Goal: Task Accomplishment & Management: Manage account settings

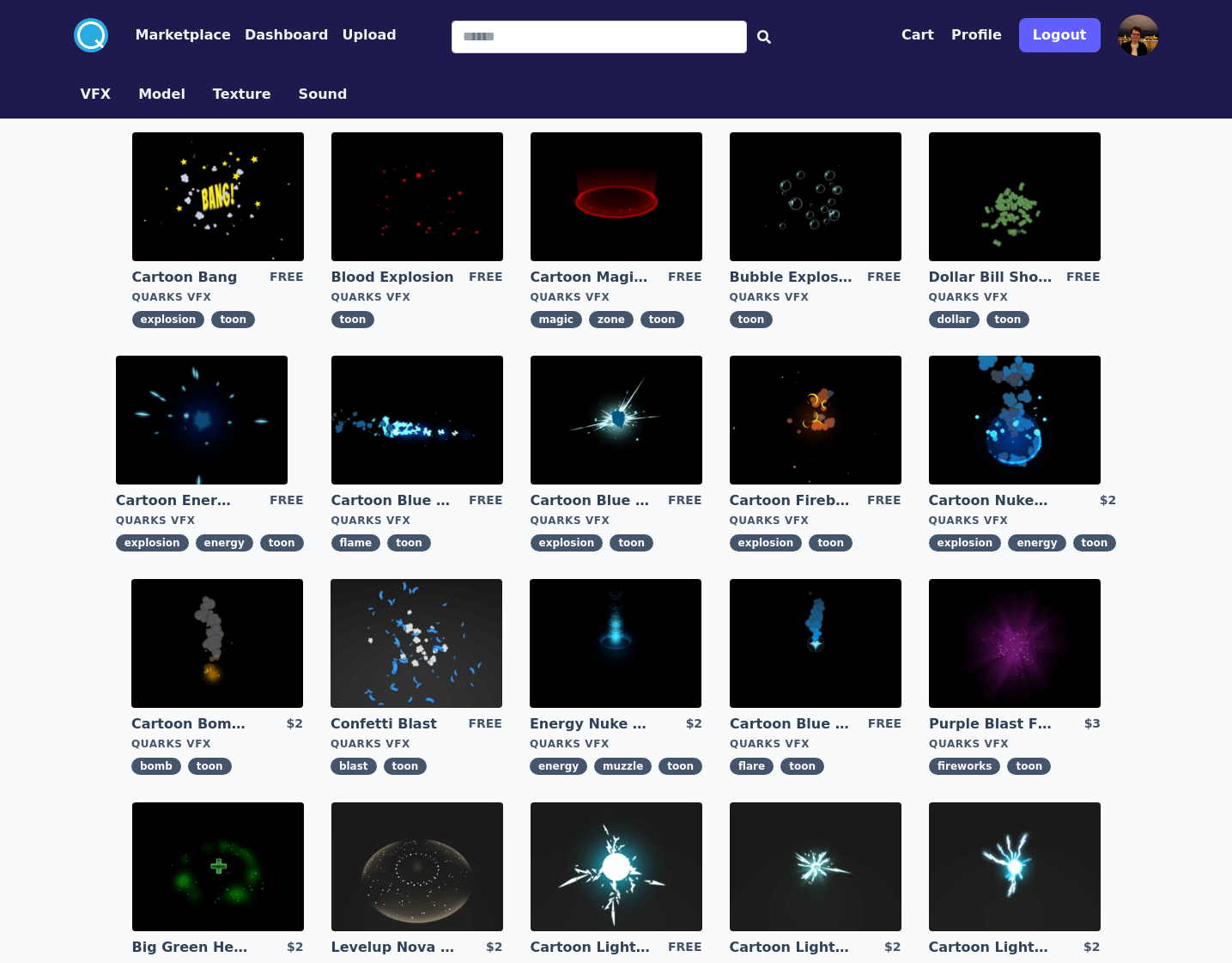
click at [979, 38] on button "Profile" at bounding box center [977, 35] width 51 height 21
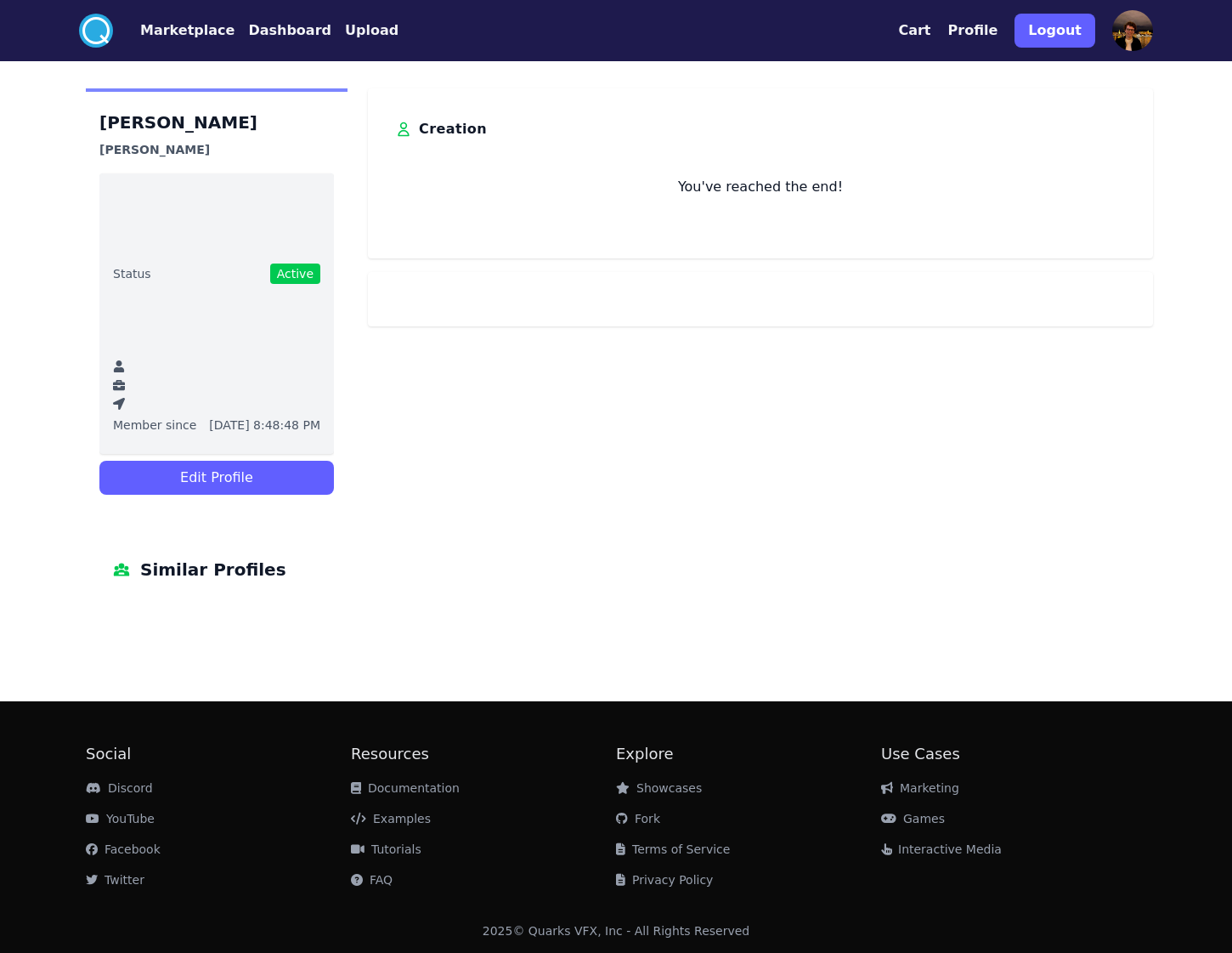
click at [291, 495] on button "Edit Profile" at bounding box center [217, 478] width 235 height 34
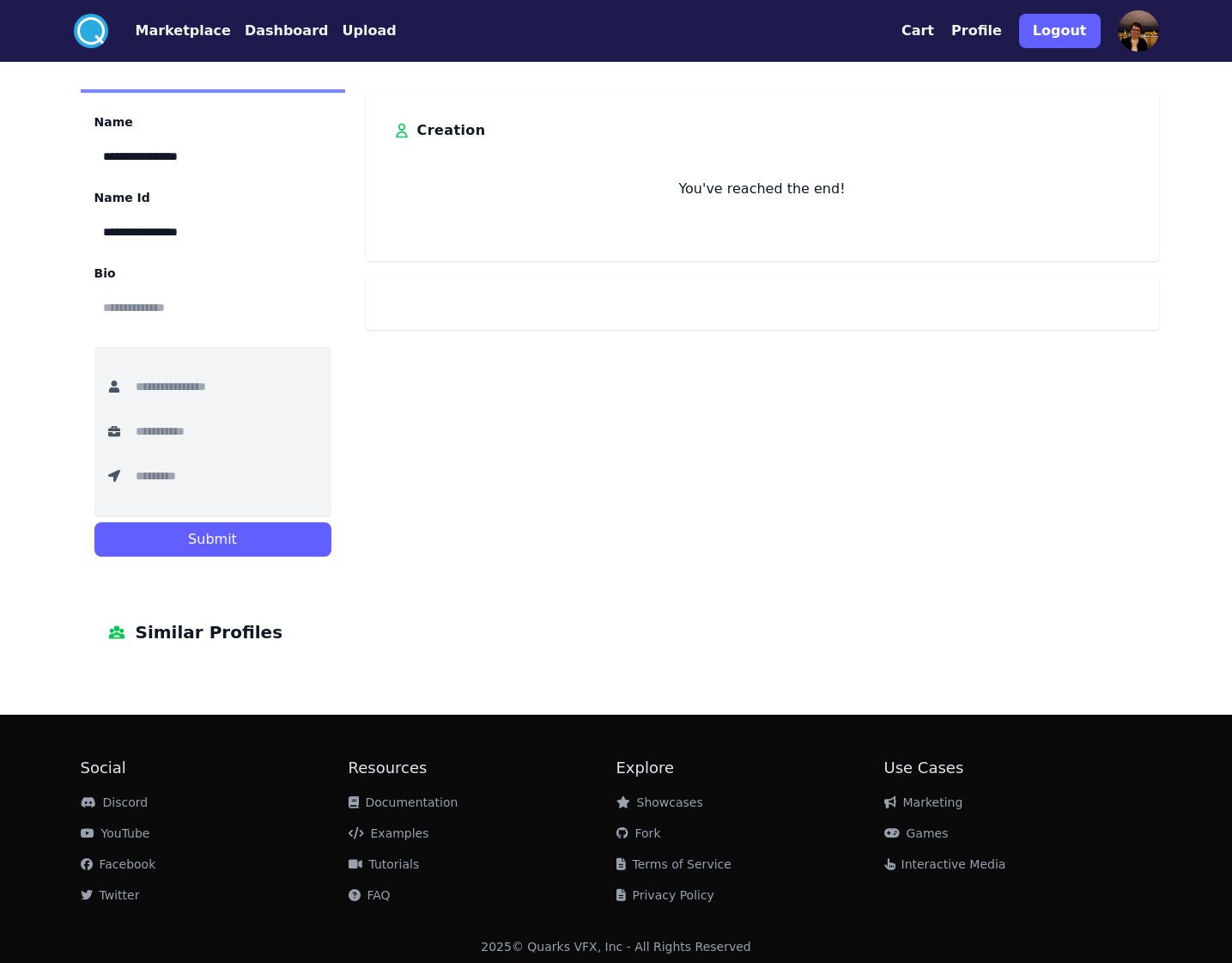
click at [288, 28] on button "Dashboard" at bounding box center [286, 31] width 84 height 21
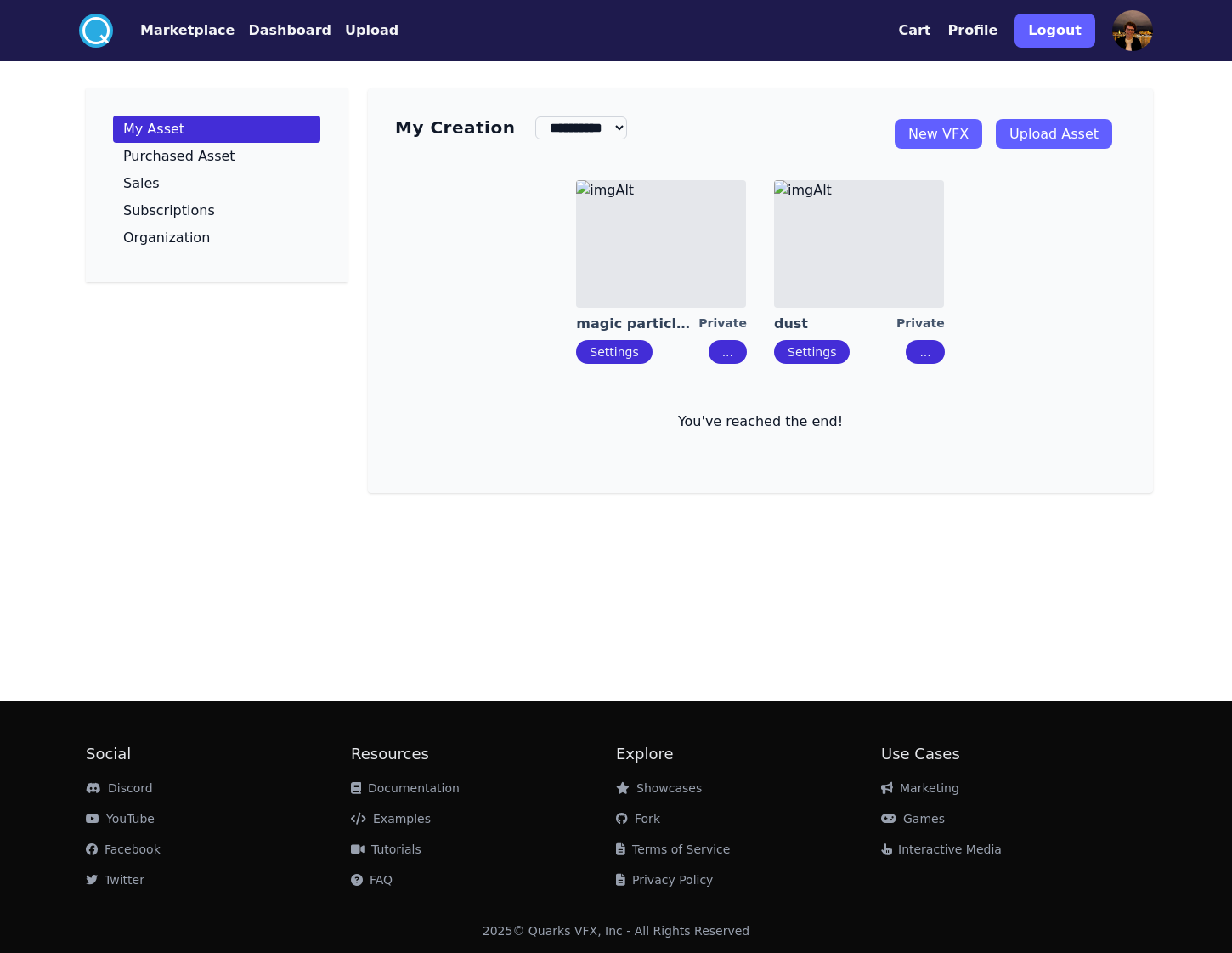
click at [991, 31] on button "Profile" at bounding box center [973, 31] width 51 height 21
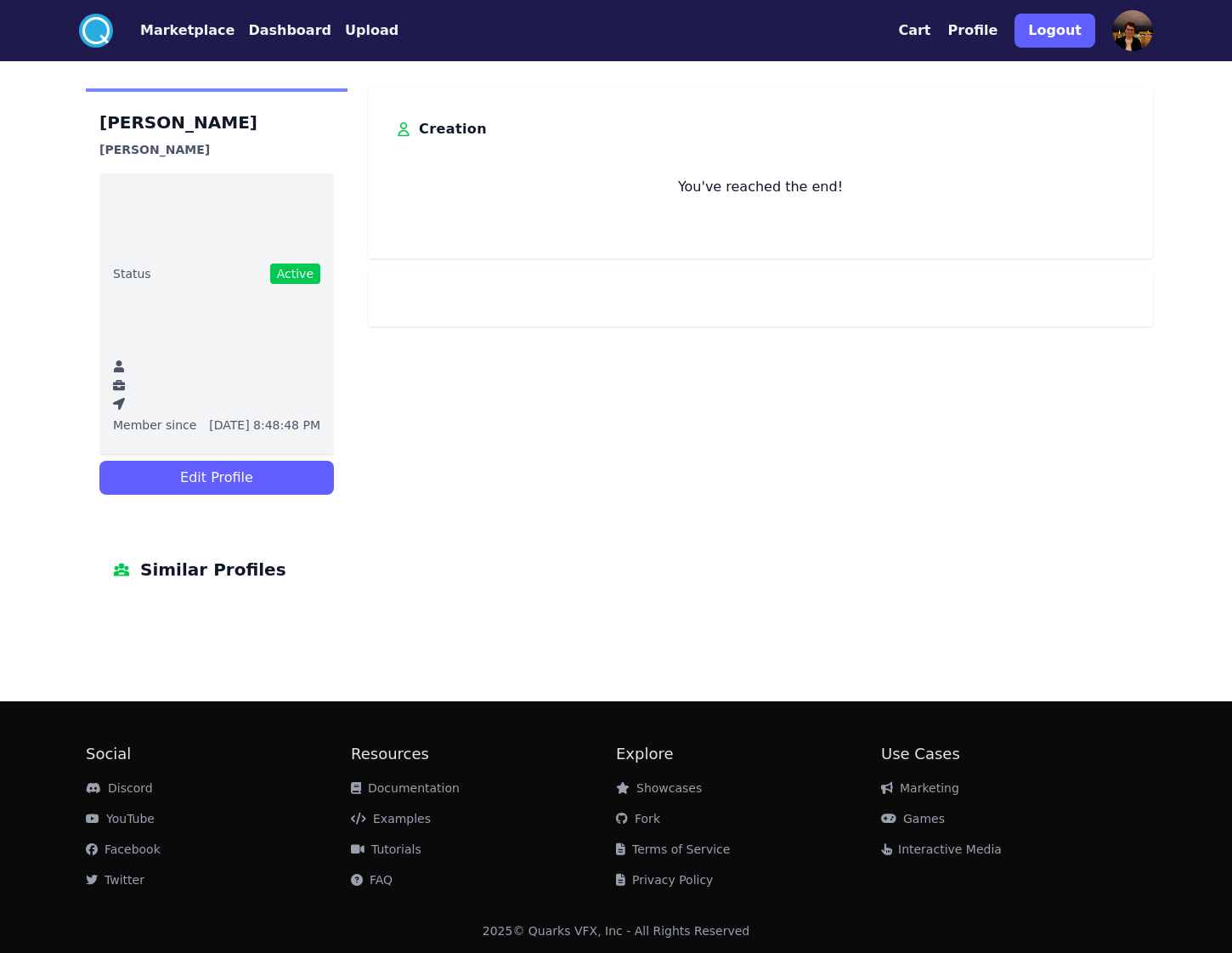
click at [282, 44] on nav ".cls-1{fill:#fff;}.cls-2{fill:#29abe2;} Marketplace Dashboard Upload" at bounding box center [238, 31] width 319 height 34
click at [283, 36] on button "Dashboard" at bounding box center [289, 31] width 83 height 21
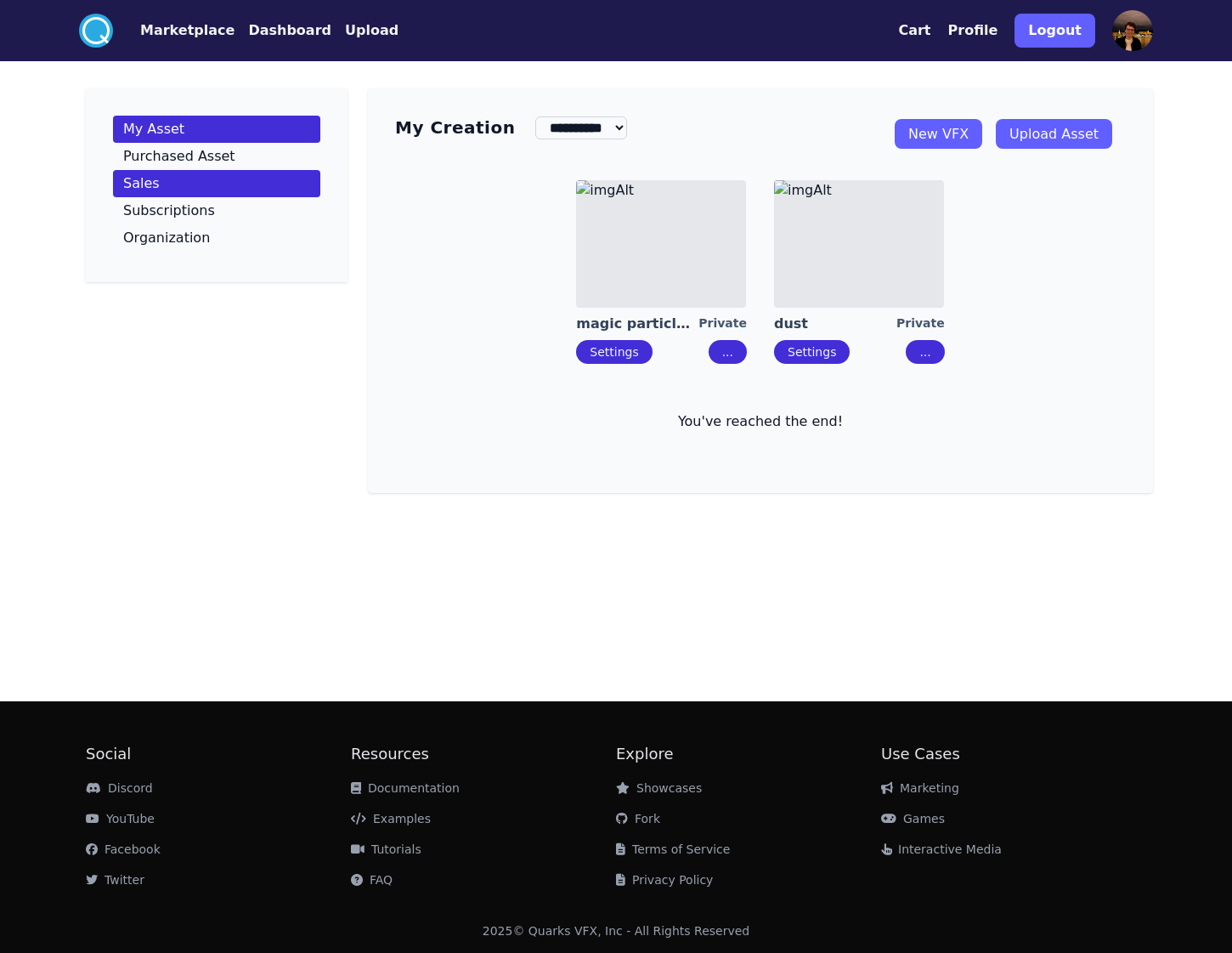
click at [173, 170] on link "Sales" at bounding box center [217, 183] width 207 height 27
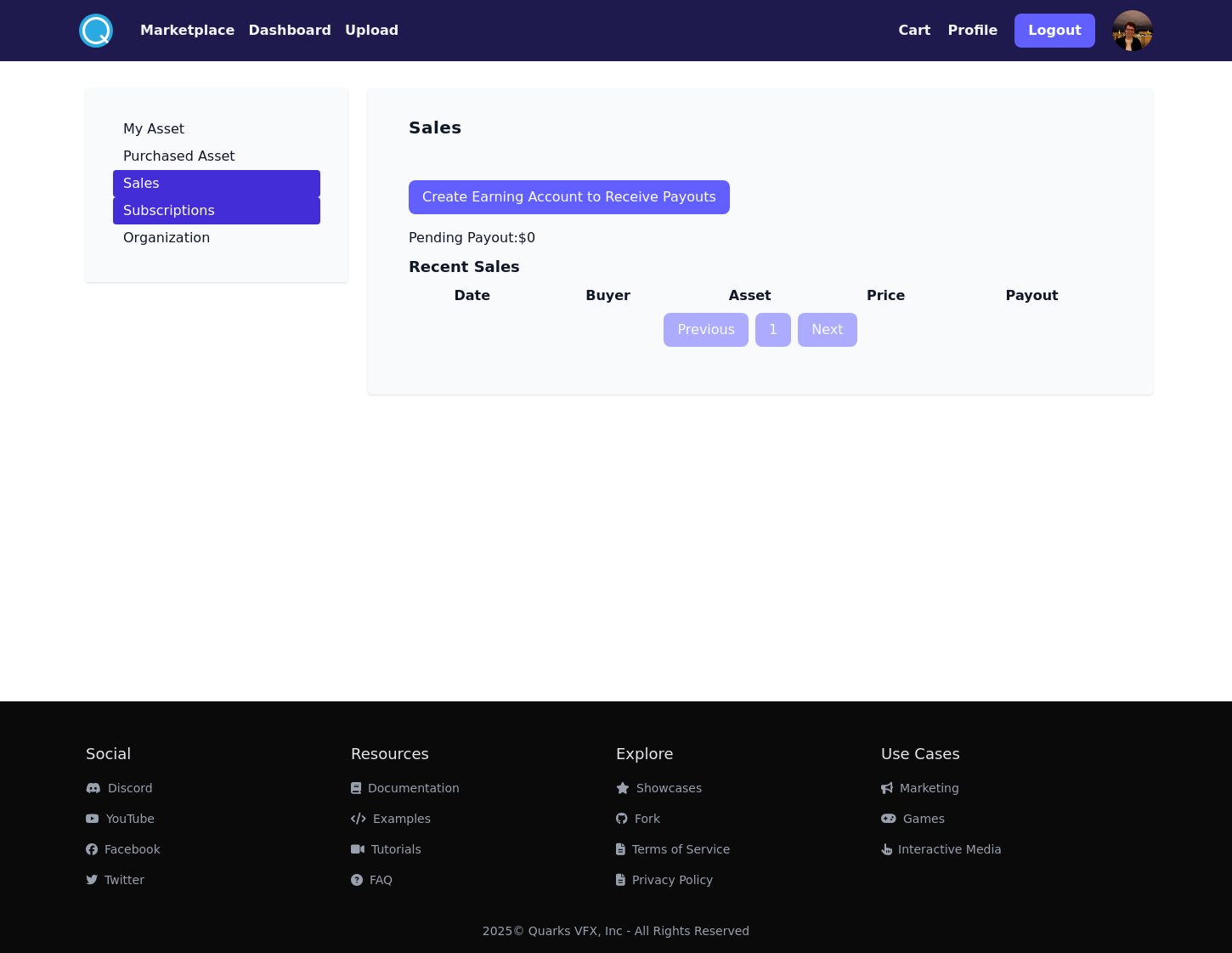
click at [168, 205] on p "Subscriptions" at bounding box center [169, 211] width 92 height 14
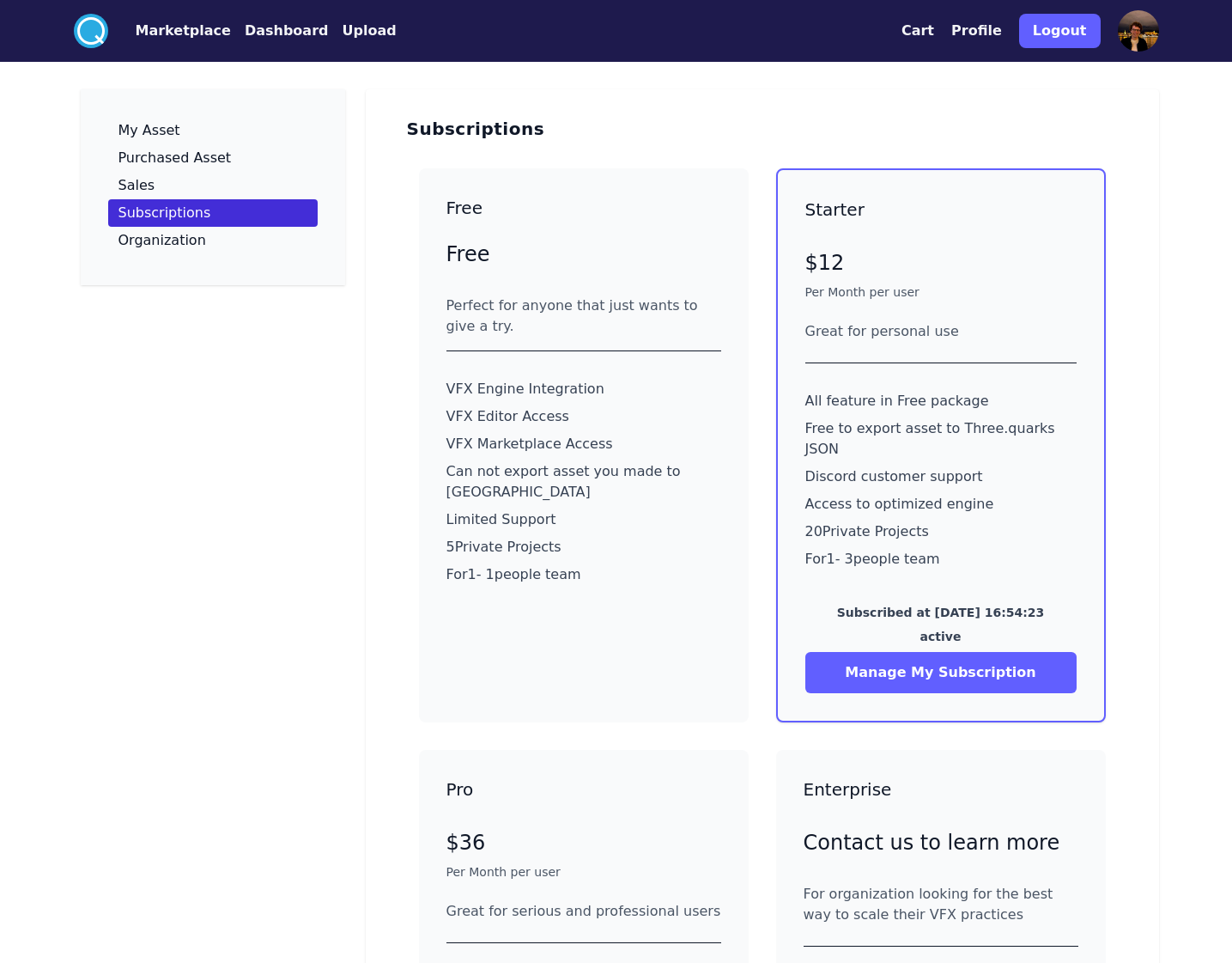
click at [950, 652] on button "Manage My Subscription" at bounding box center [941, 672] width 272 height 42
